Goal: Transaction & Acquisition: Purchase product/service

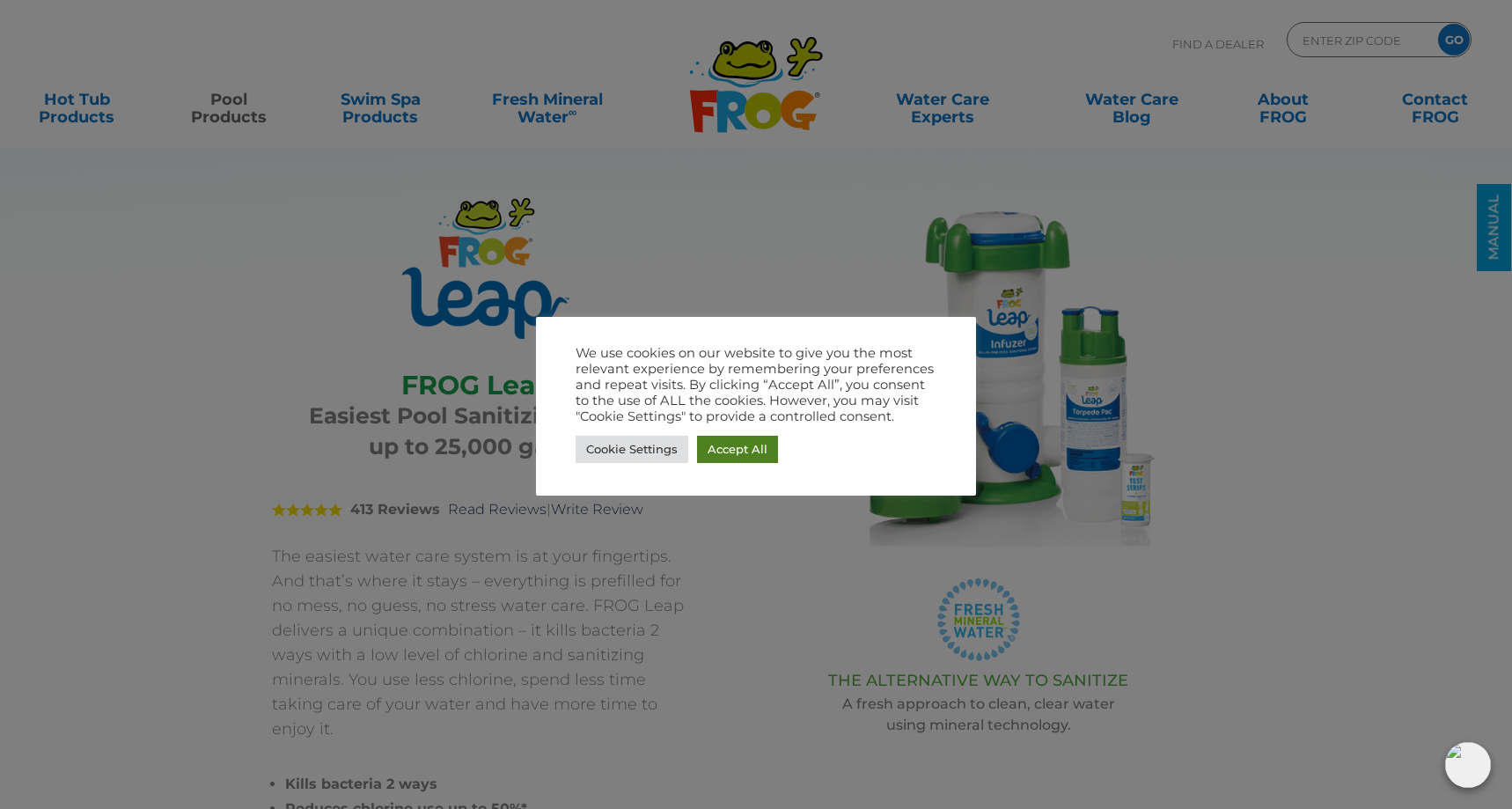
click at [737, 452] on link "Accept All" at bounding box center [738, 449] width 81 height 28
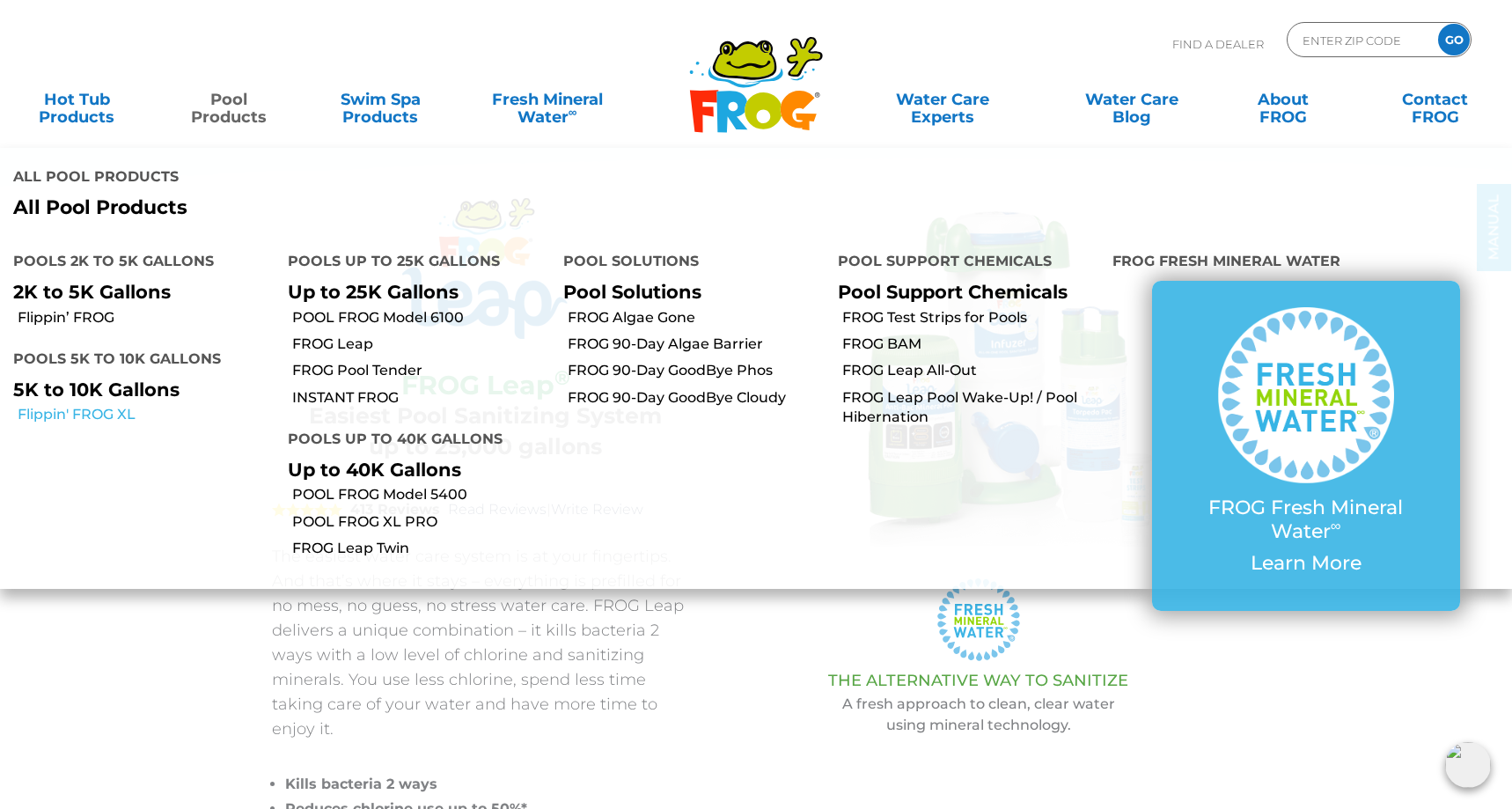
click at [81, 411] on link "Flippin' FROG XL" at bounding box center [146, 415] width 257 height 20
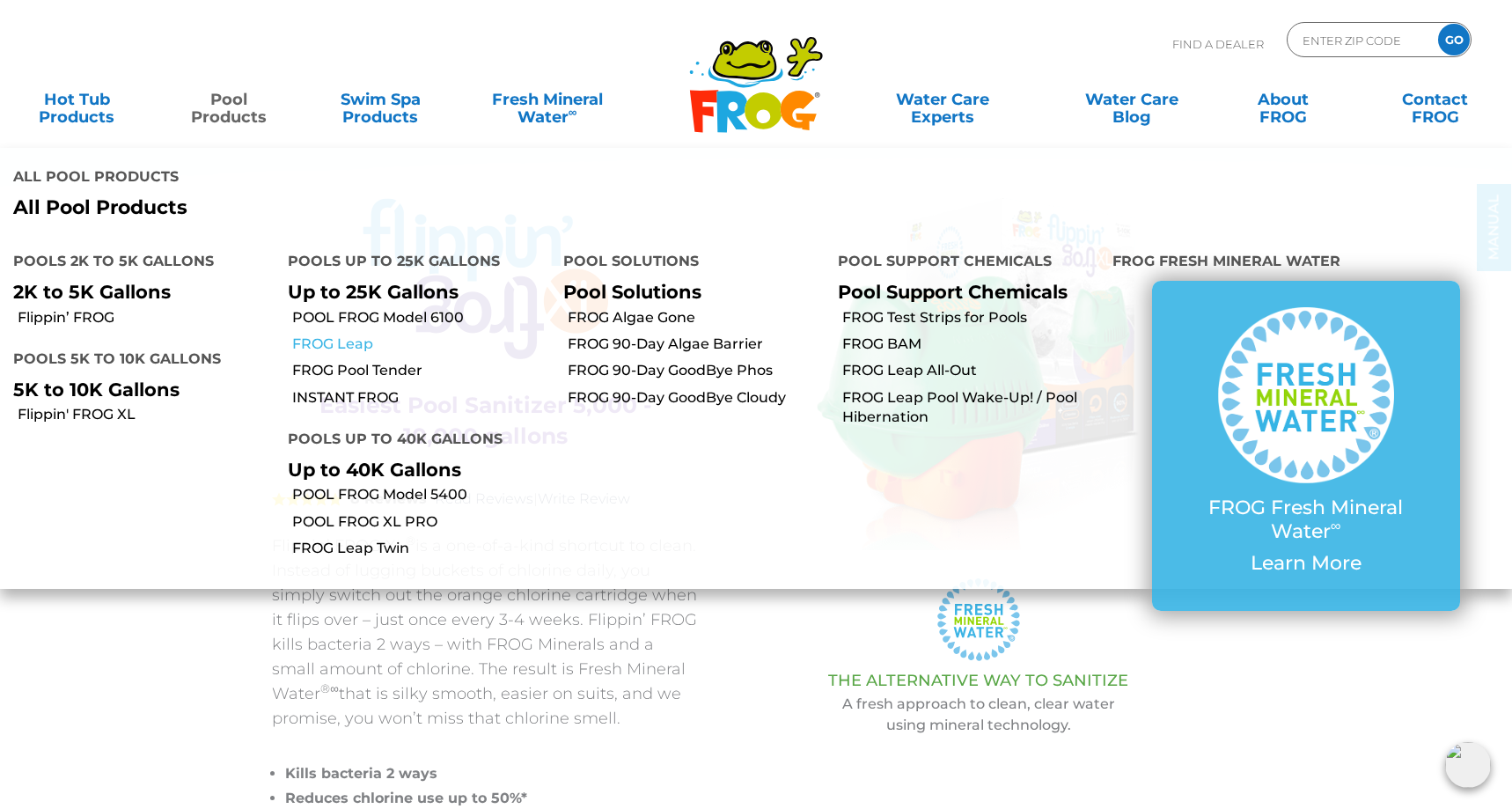
click at [339, 347] on link "FROG Leap" at bounding box center [420, 344] width 257 height 20
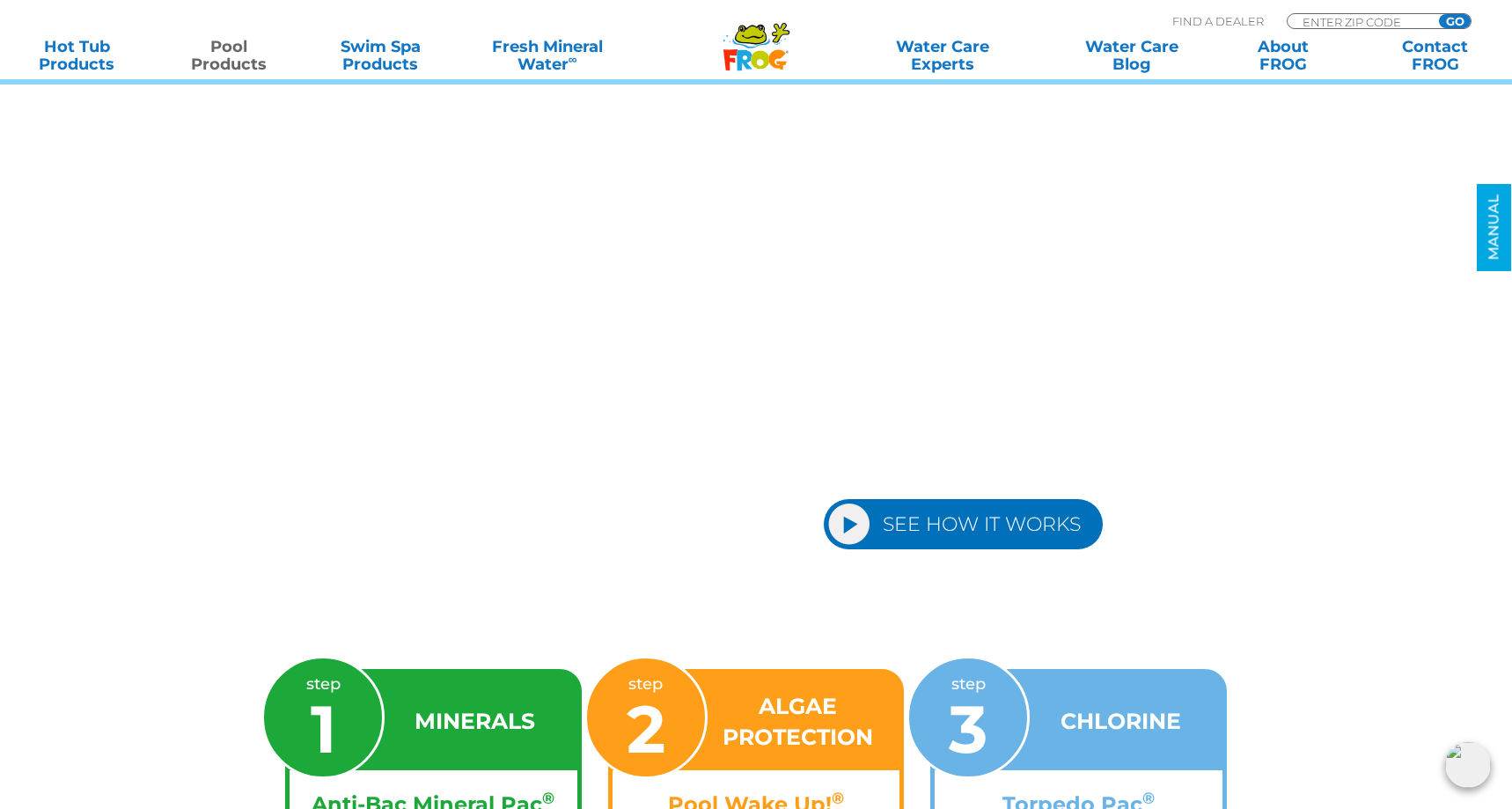
scroll to position [2289, 0]
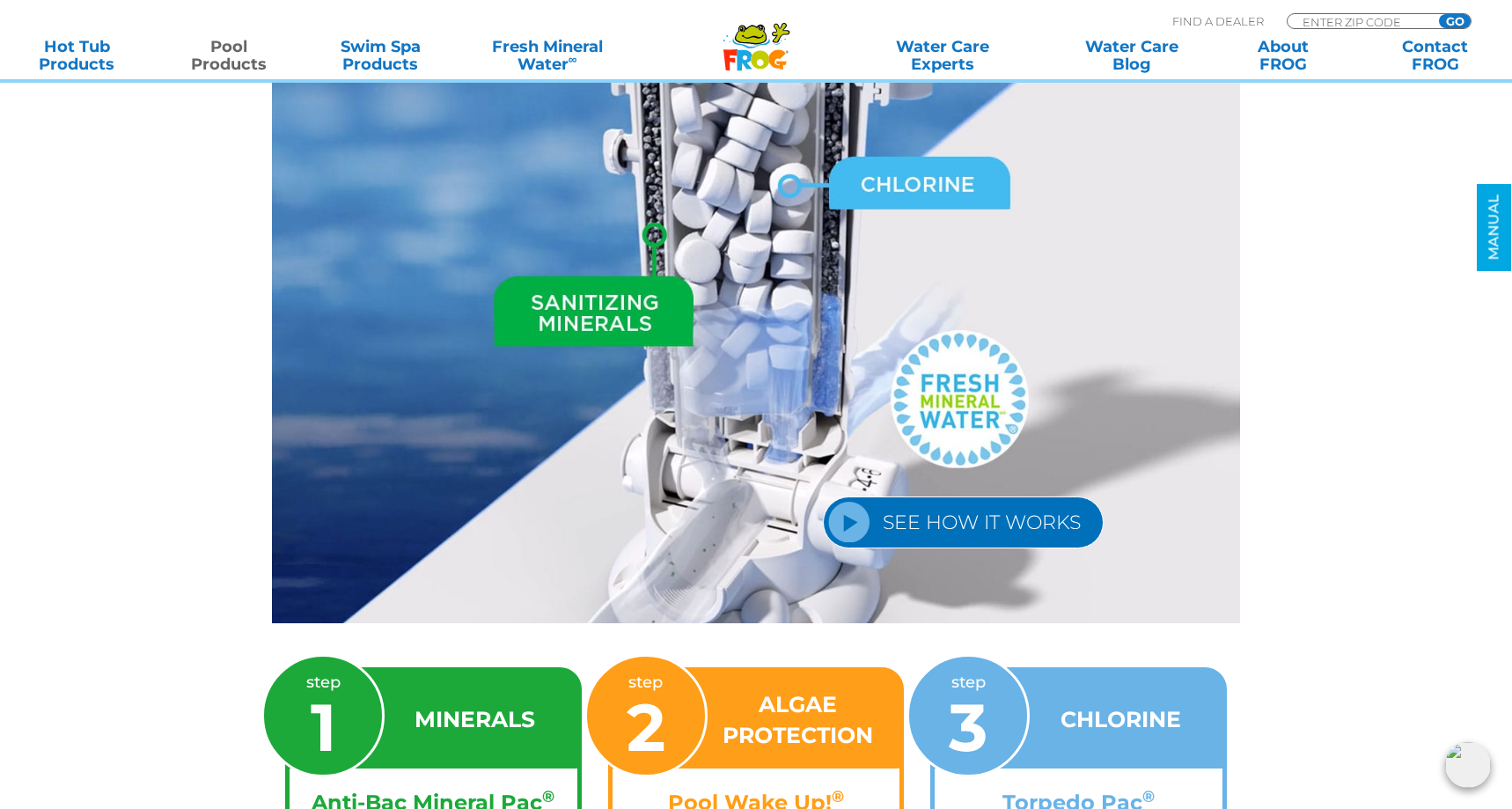
click at [849, 496] on link "SEE HOW IT WORKS" at bounding box center [964, 522] width 281 height 52
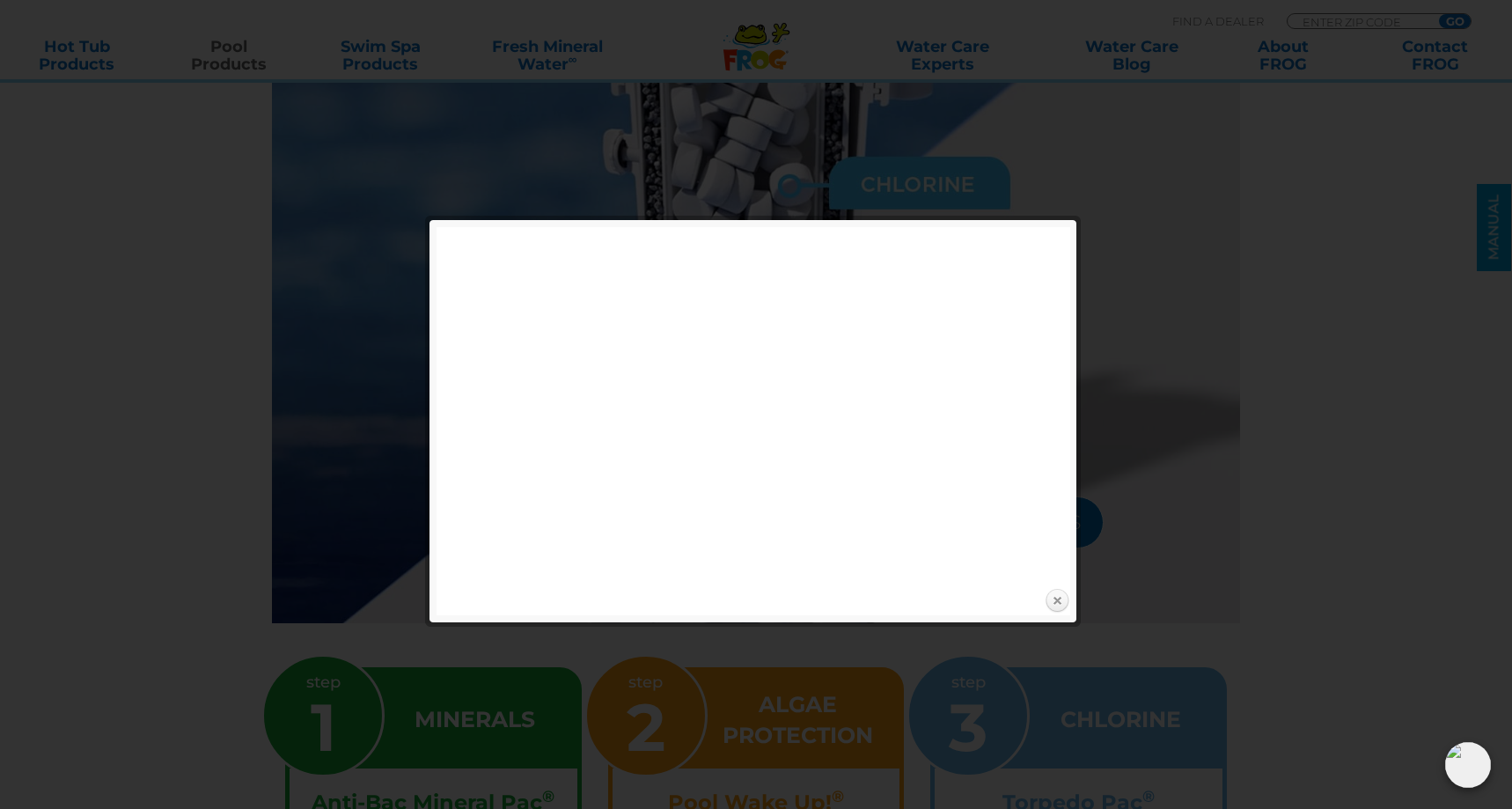
click at [1062, 604] on link "Close" at bounding box center [1057, 601] width 27 height 27
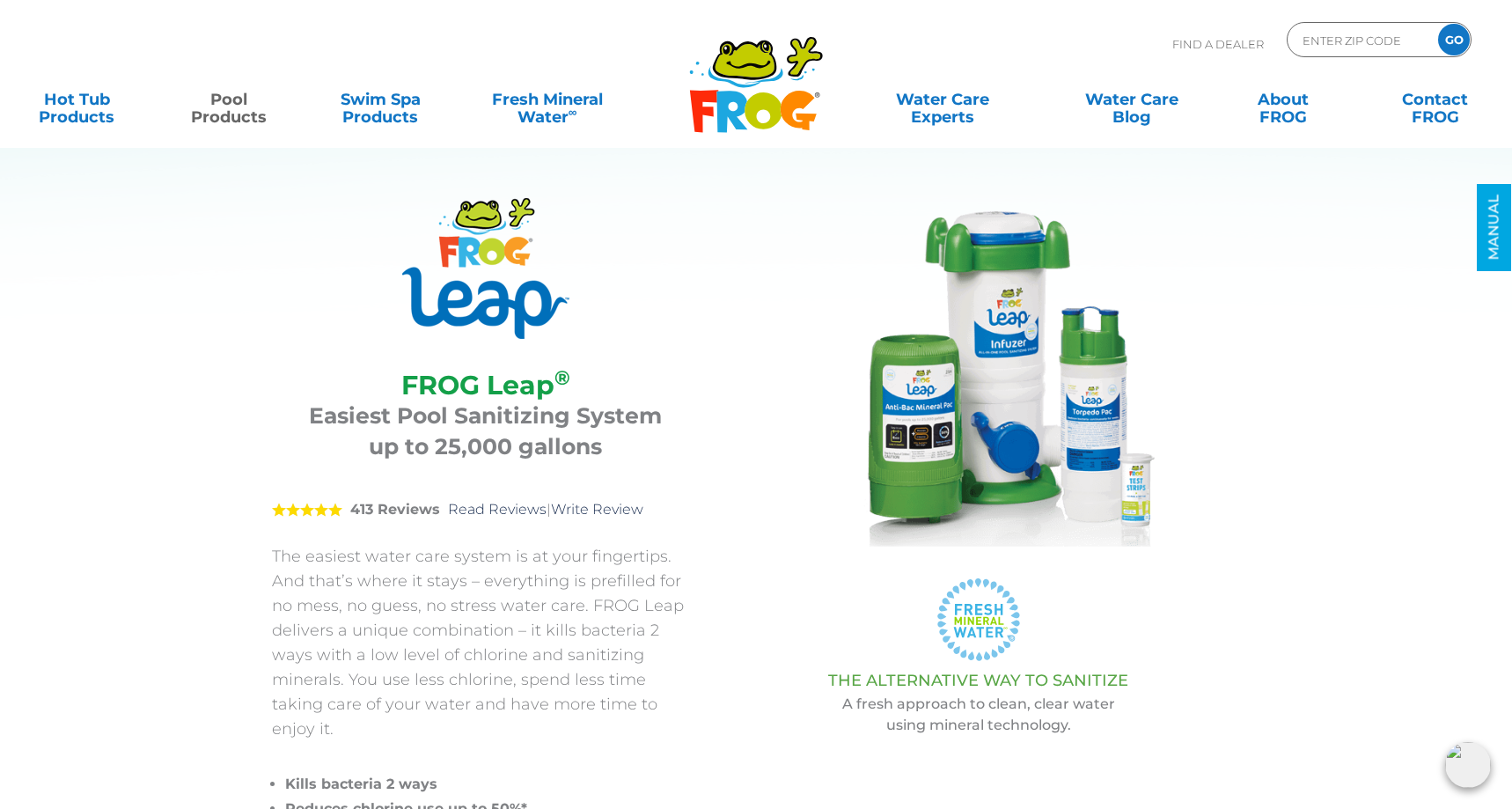
click at [941, 416] on img at bounding box center [979, 375] width 352 height 352
click at [746, 103] on icon at bounding box center [731, 111] width 30 height 41
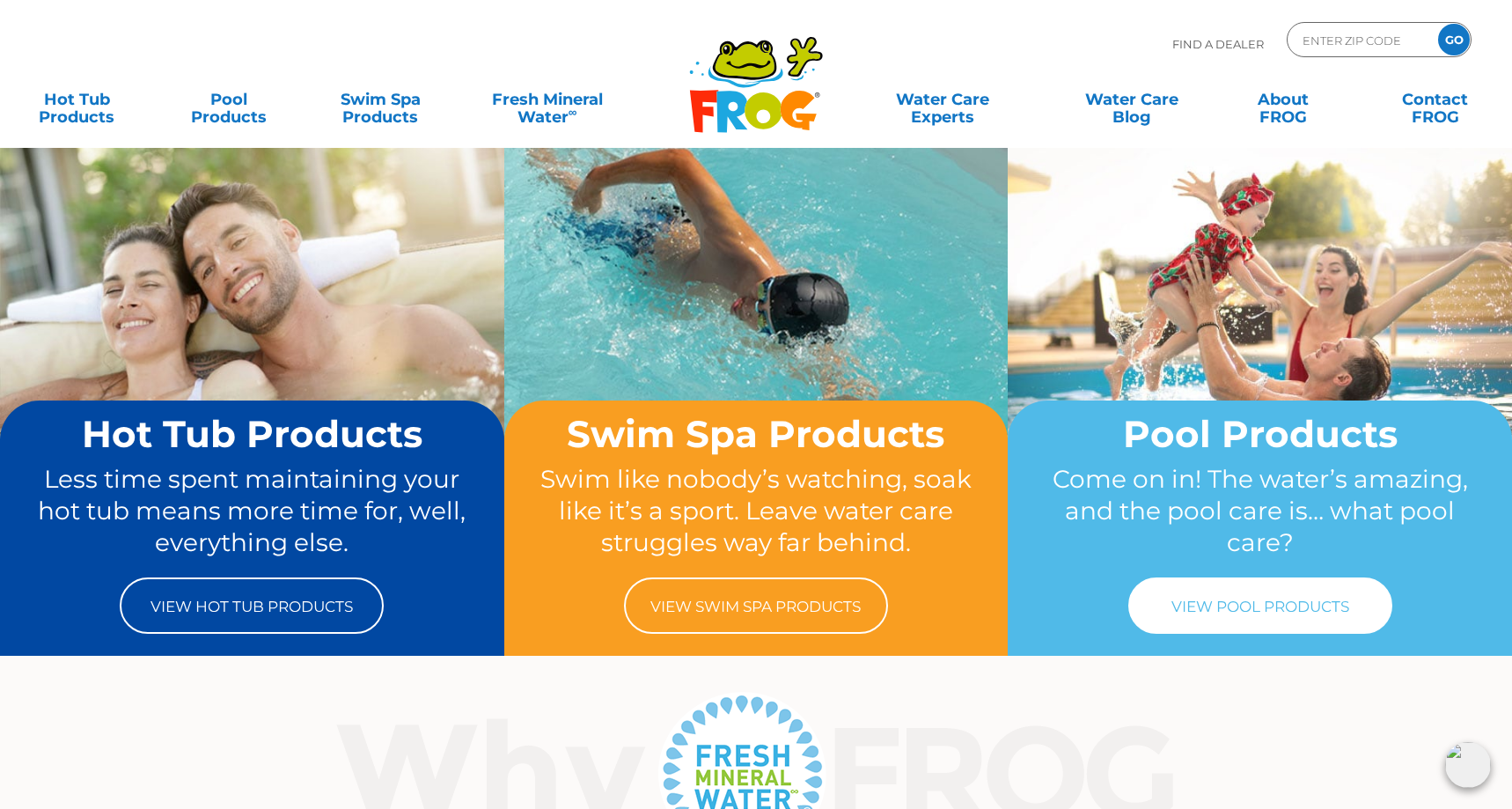
click at [1252, 620] on link "View Pool Products" at bounding box center [1260, 606] width 264 height 56
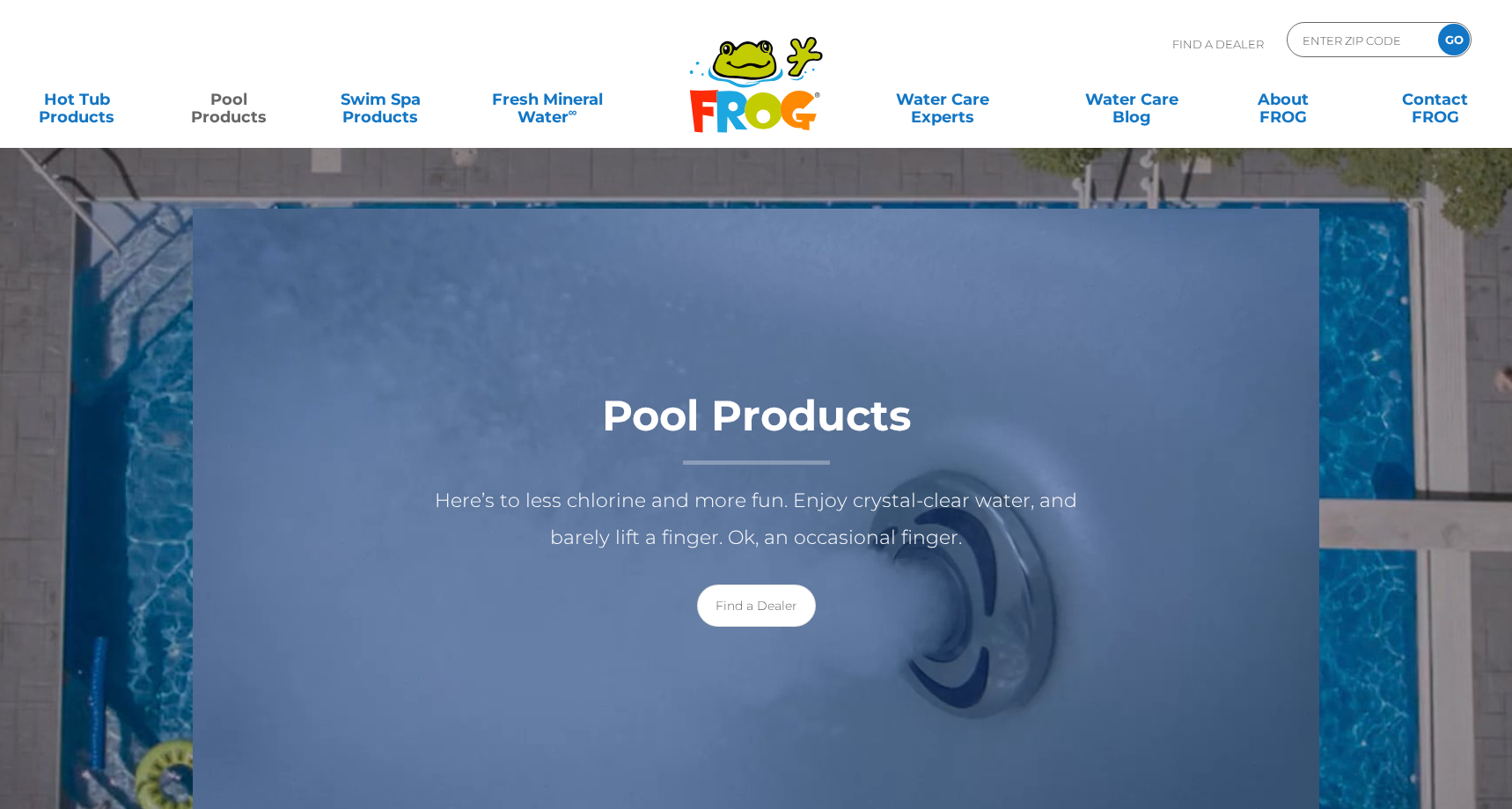
scroll to position [75, 0]
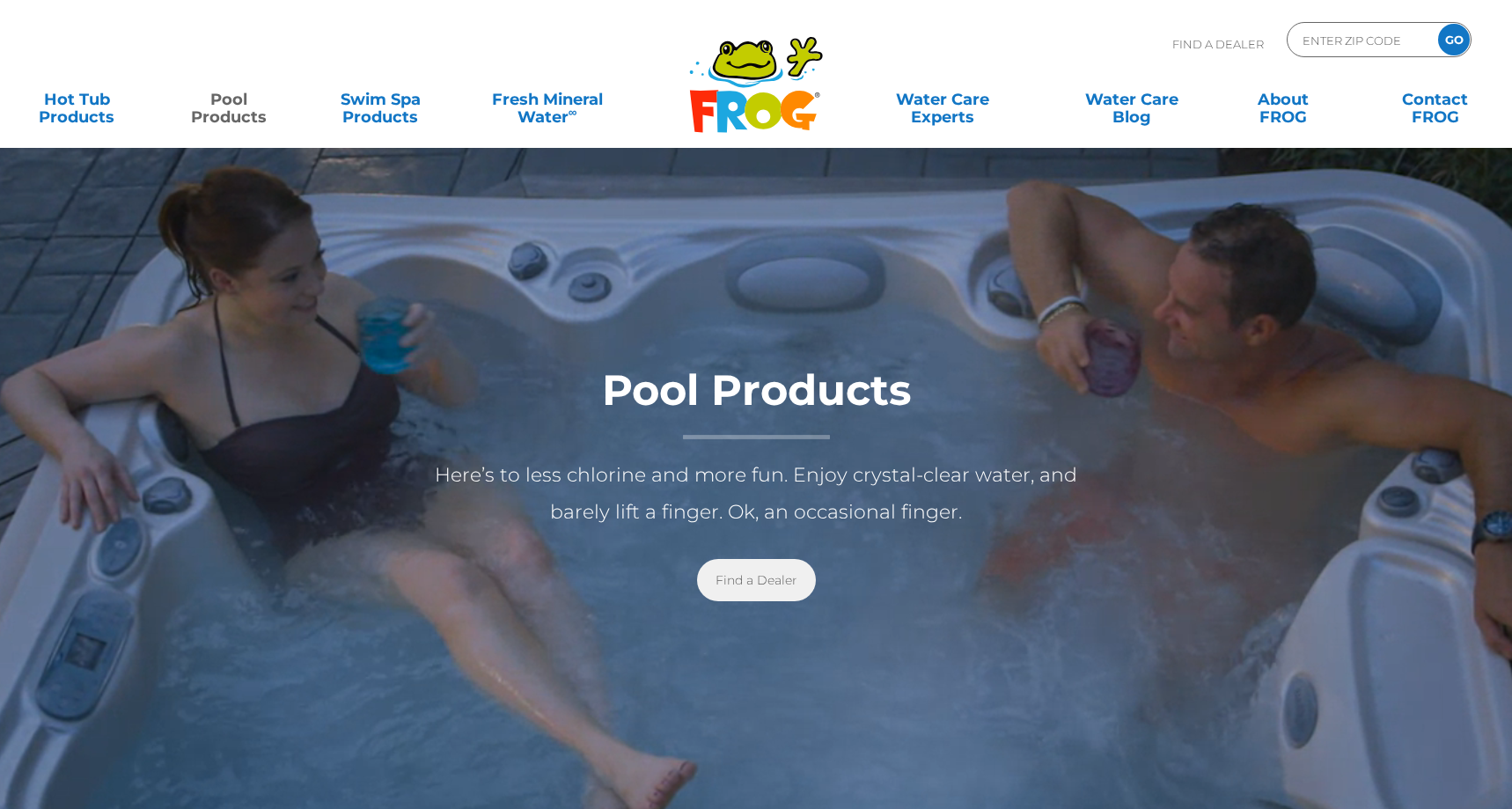
click at [751, 580] on link "Find a Dealer" at bounding box center [756, 580] width 119 height 42
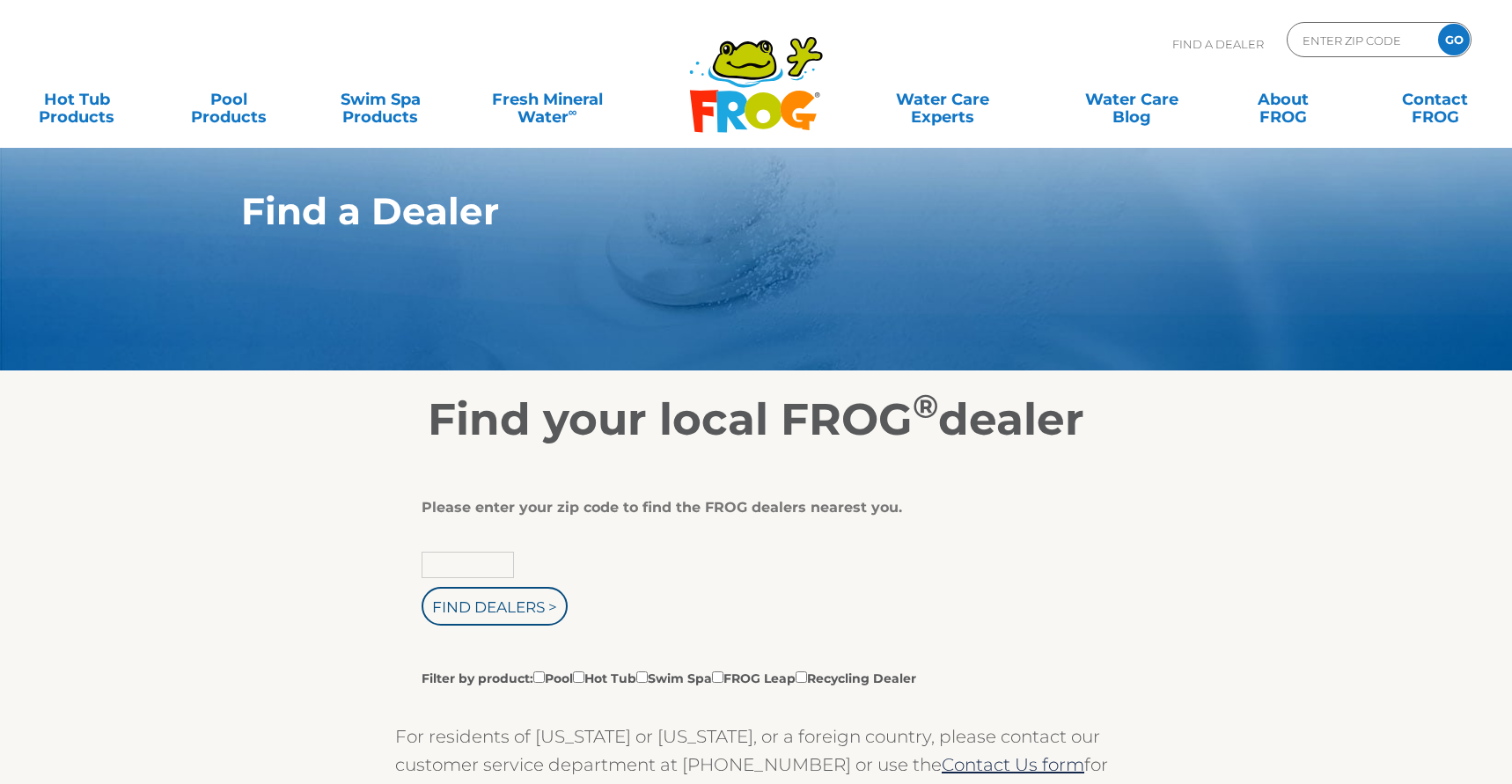
click at [470, 563] on input "text" at bounding box center [468, 565] width 92 height 27
type input "21740"
click at [495, 609] on input "Find Dealers >" at bounding box center [494, 606] width 146 height 38
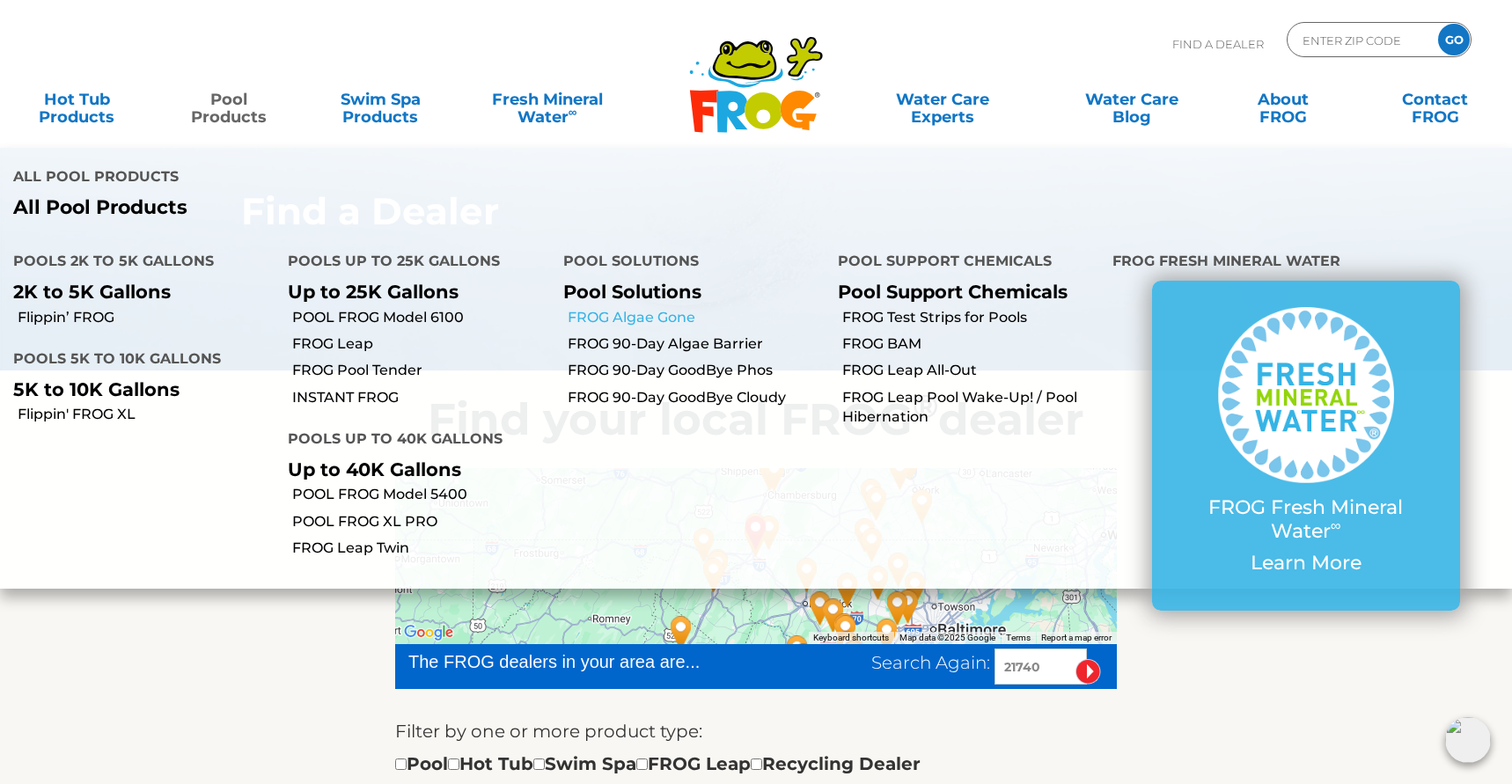
click at [653, 316] on link "FROG Algae Gone" at bounding box center [697, 318] width 257 height 20
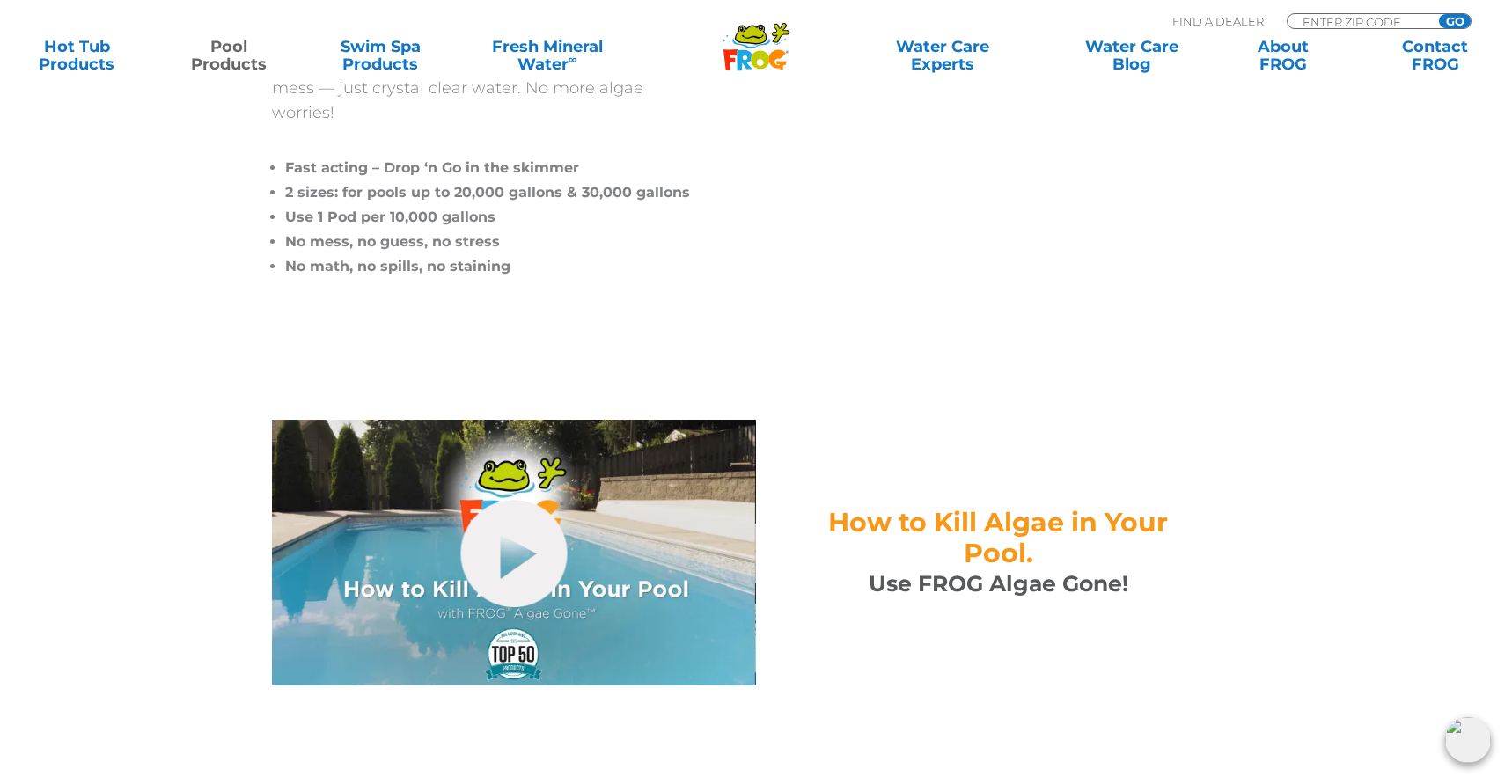
scroll to position [536, 0]
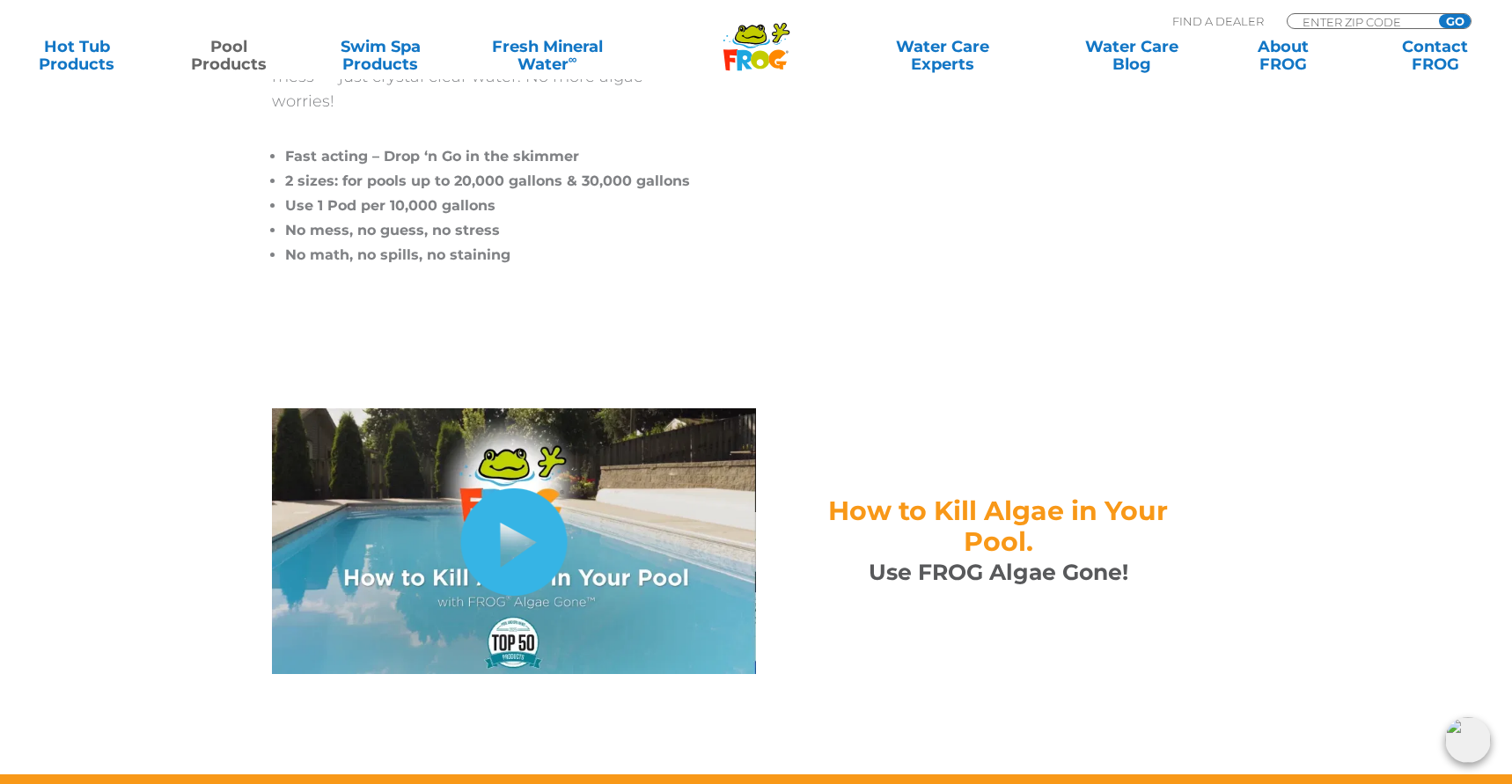
click at [510, 512] on link "hide-me" at bounding box center [514, 541] width 106 height 107
